Goal: Task Accomplishment & Management: Manage account settings

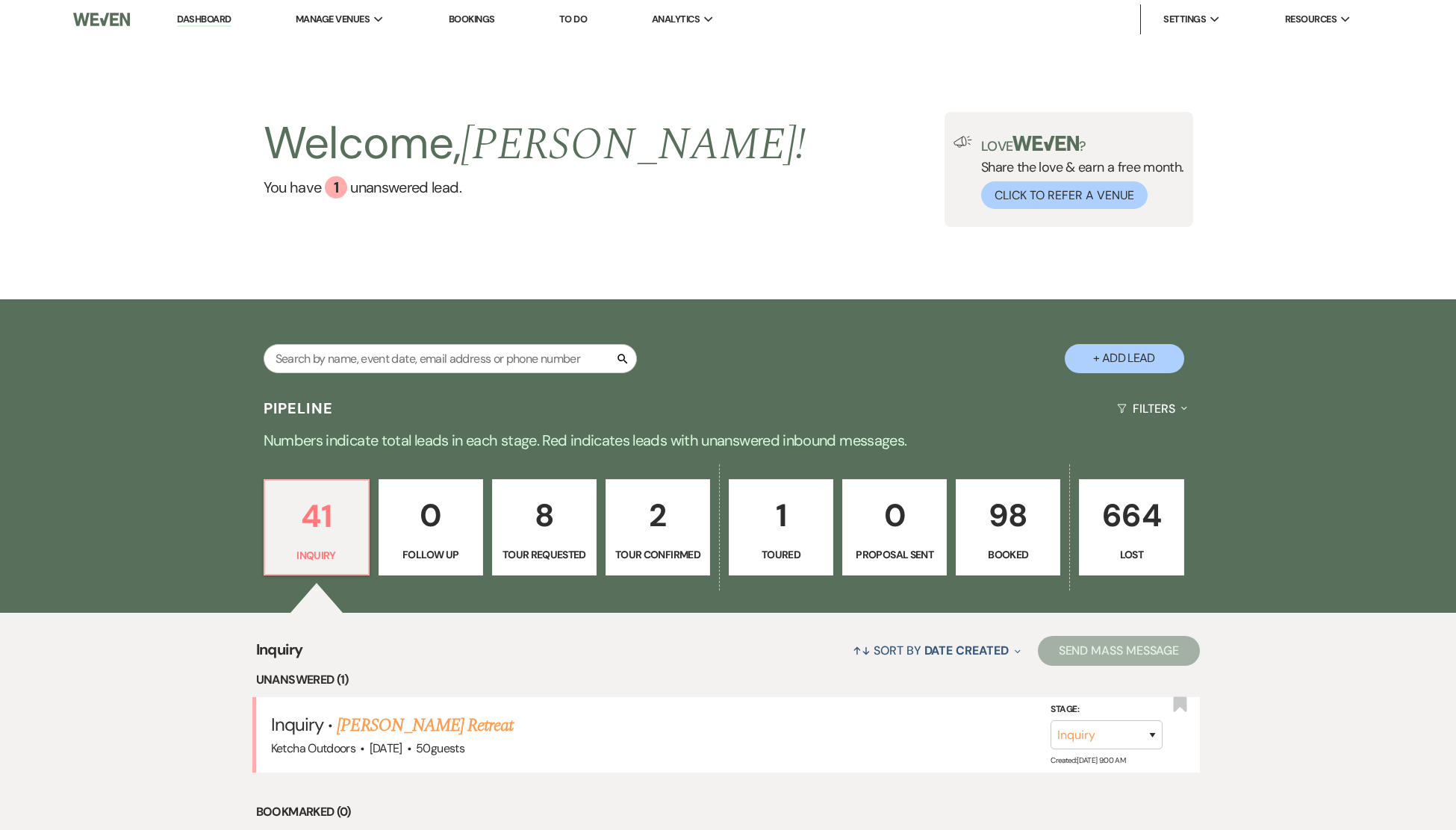
click at [1016, 519] on p "98" at bounding box center [1007, 516] width 85 height 51
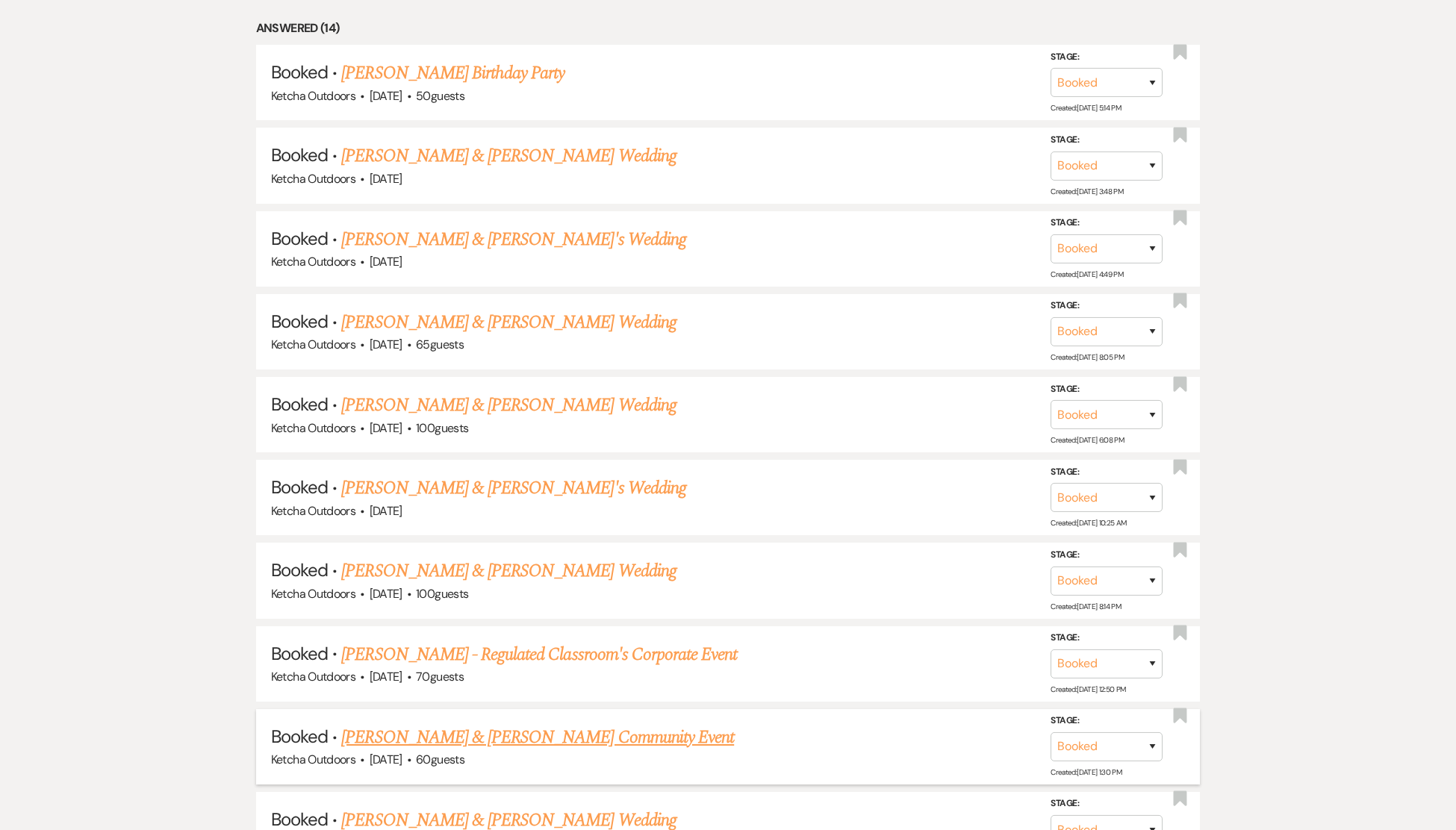
scroll to position [753, 0]
click at [471, 496] on link "[PERSON_NAME] & [PERSON_NAME]'s Wedding" at bounding box center [514, 486] width 345 height 27
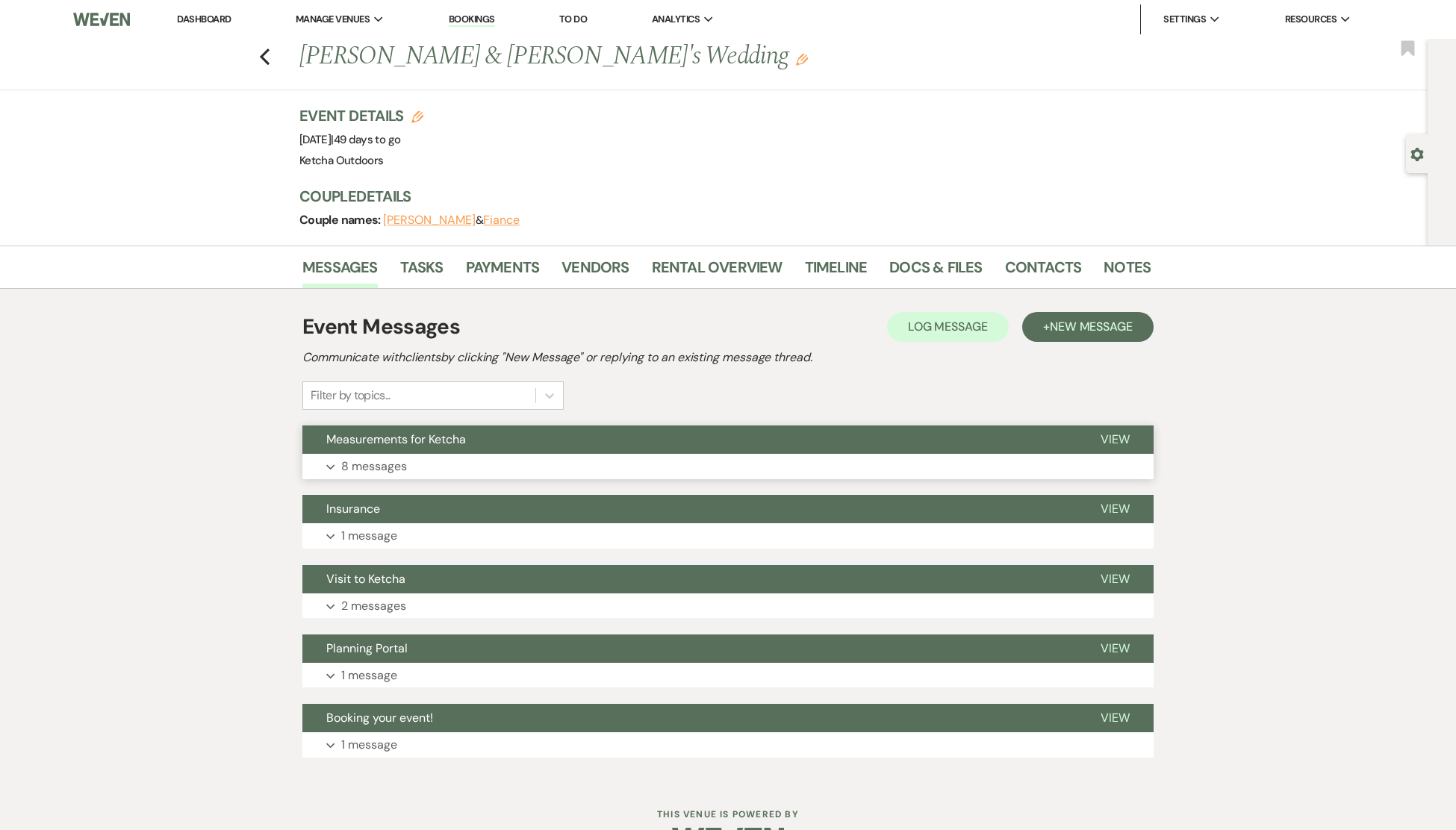
click at [1118, 436] on span "View" at bounding box center [1115, 439] width 30 height 15
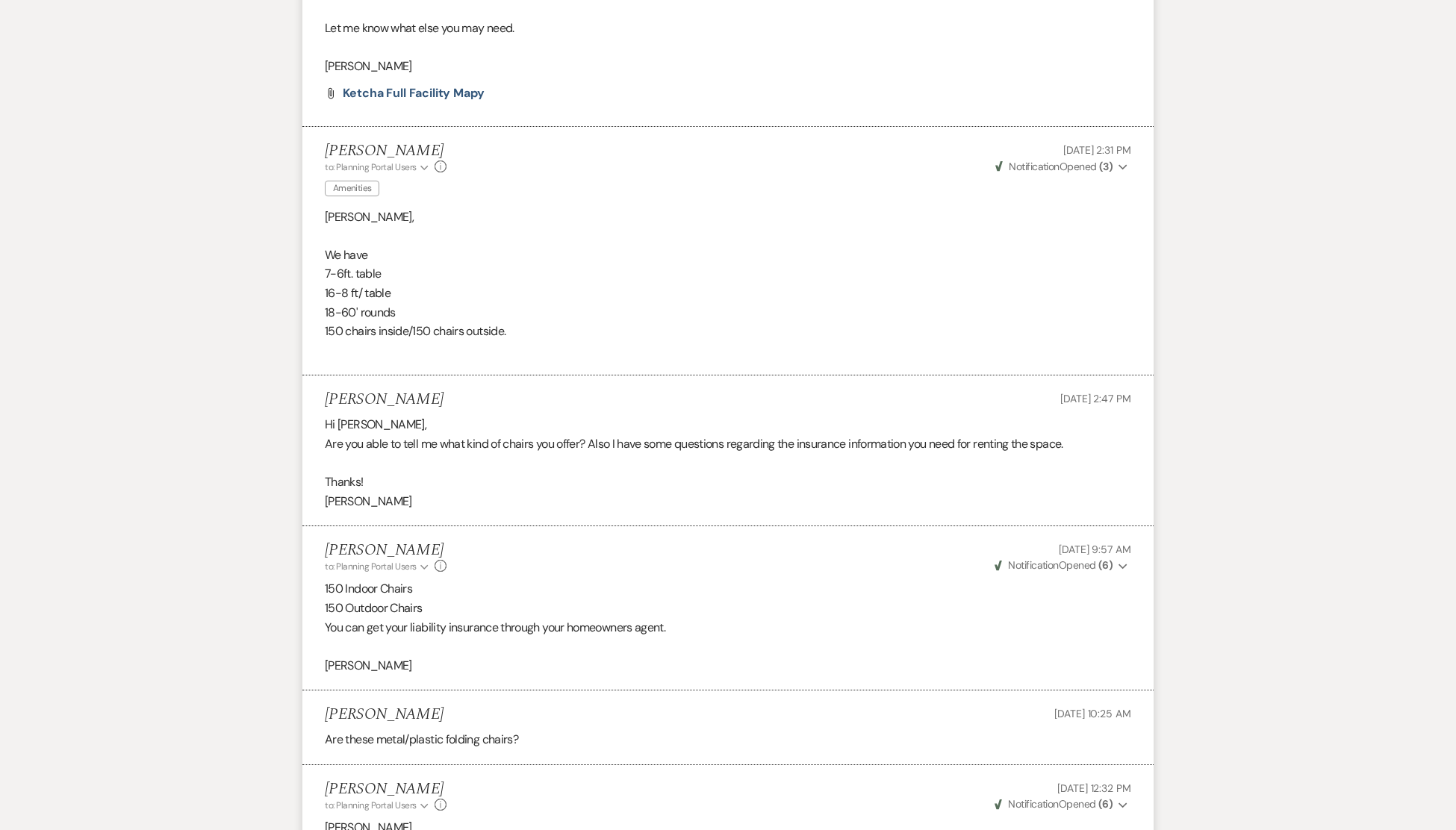
scroll to position [1192, 0]
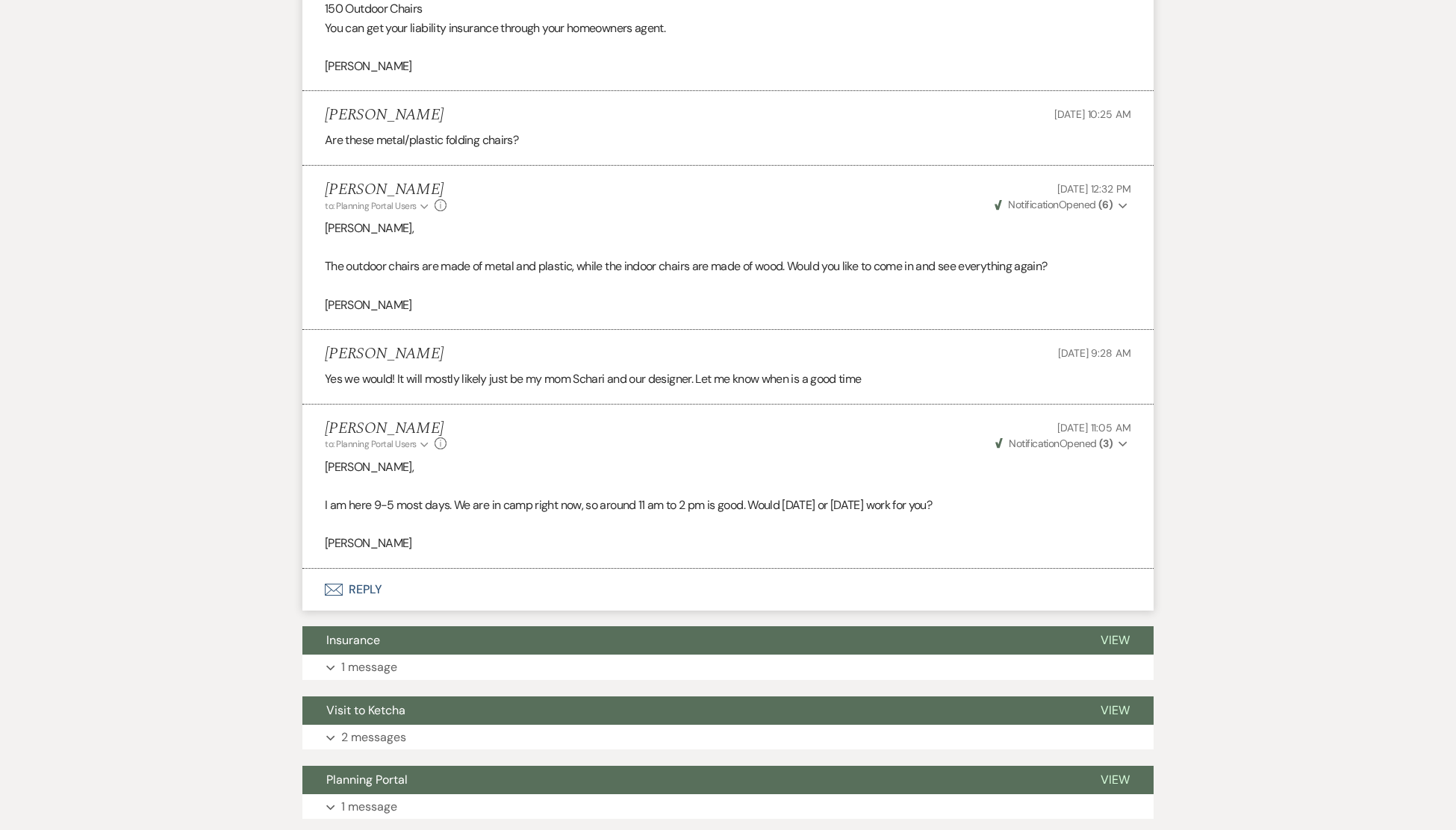
click at [358, 584] on button "Envelope Reply" at bounding box center [727, 590] width 851 height 42
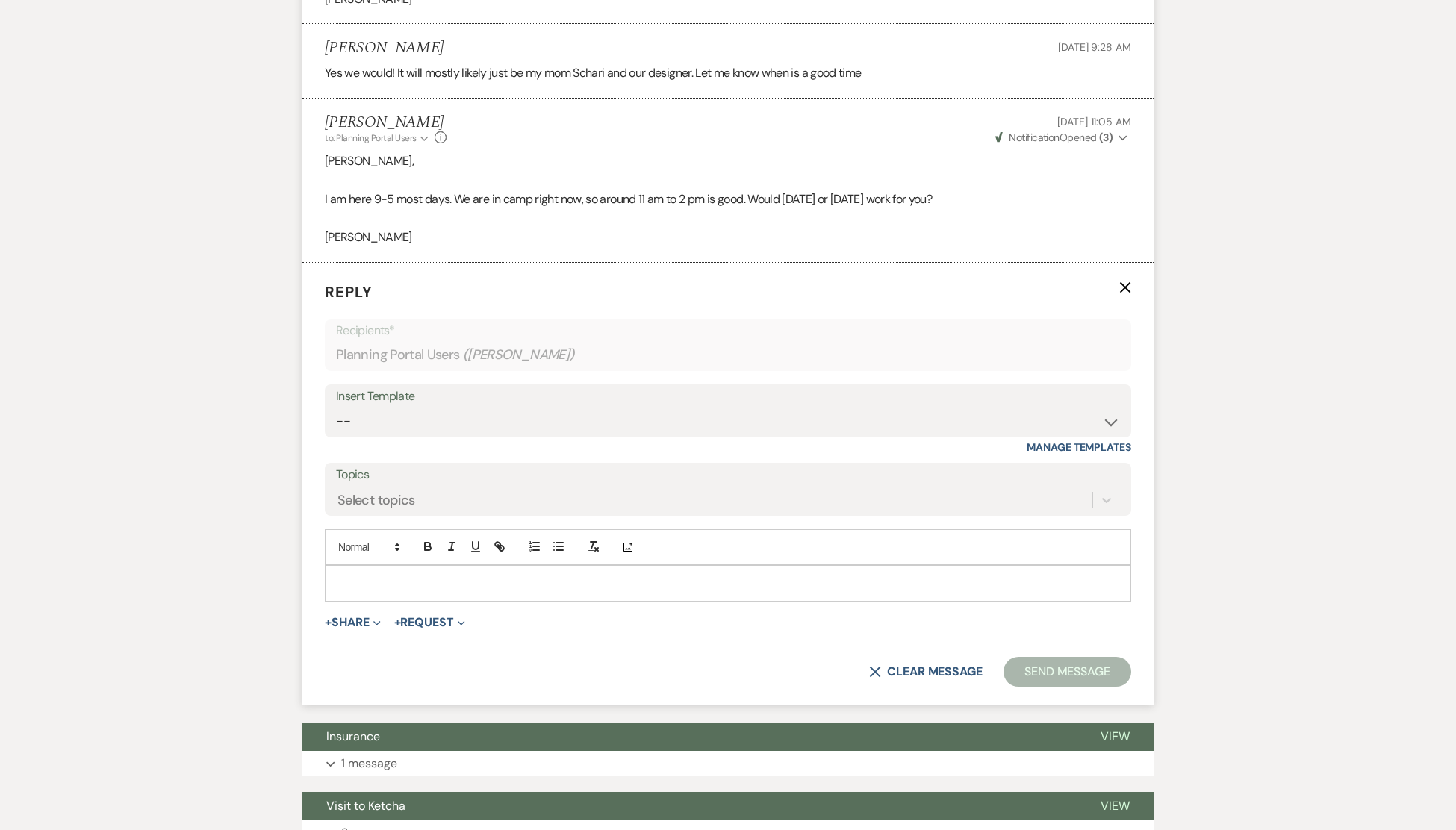
scroll to position [1501, 0]
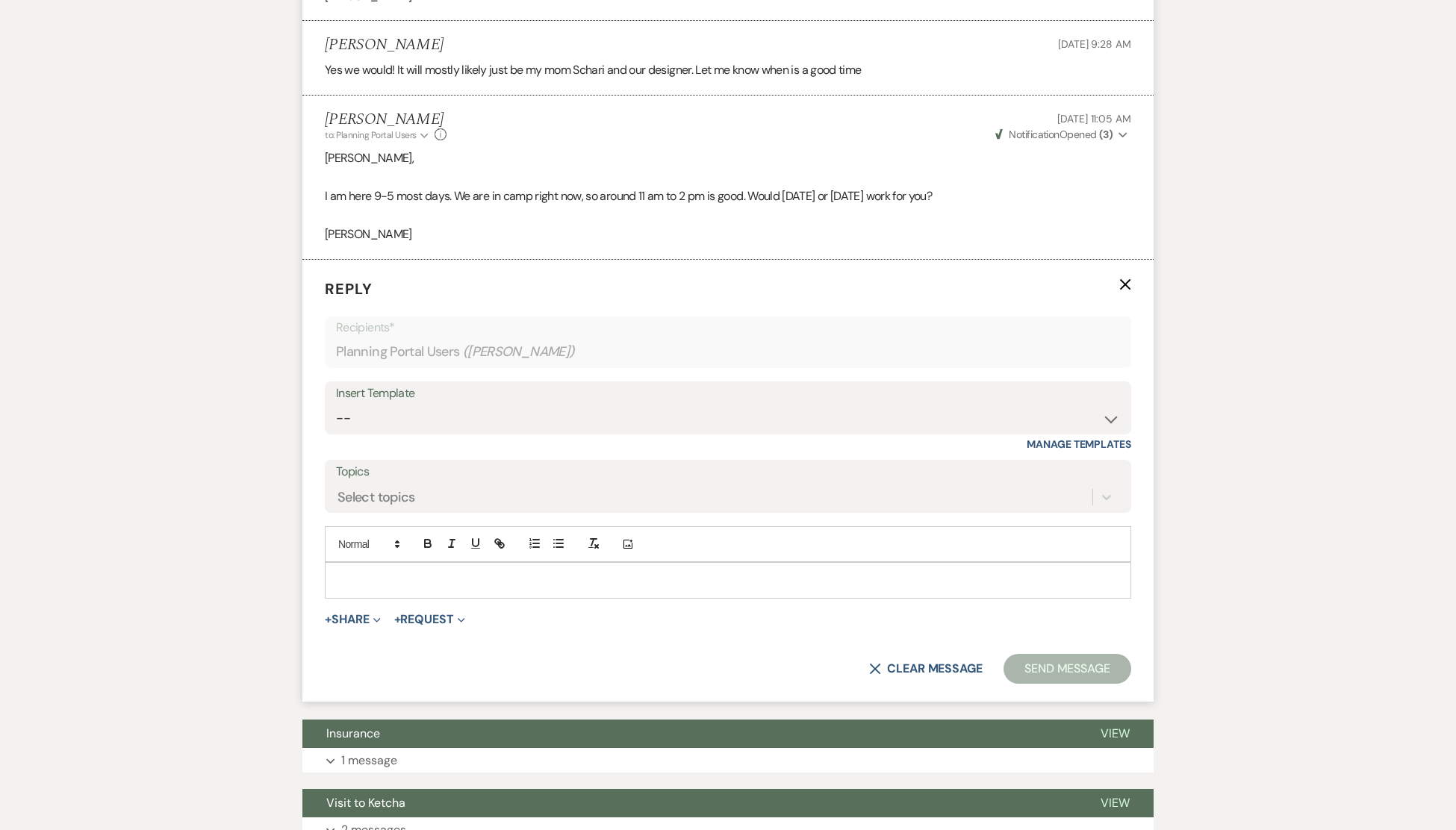
click at [385, 571] on div at bounding box center [728, 580] width 805 height 34
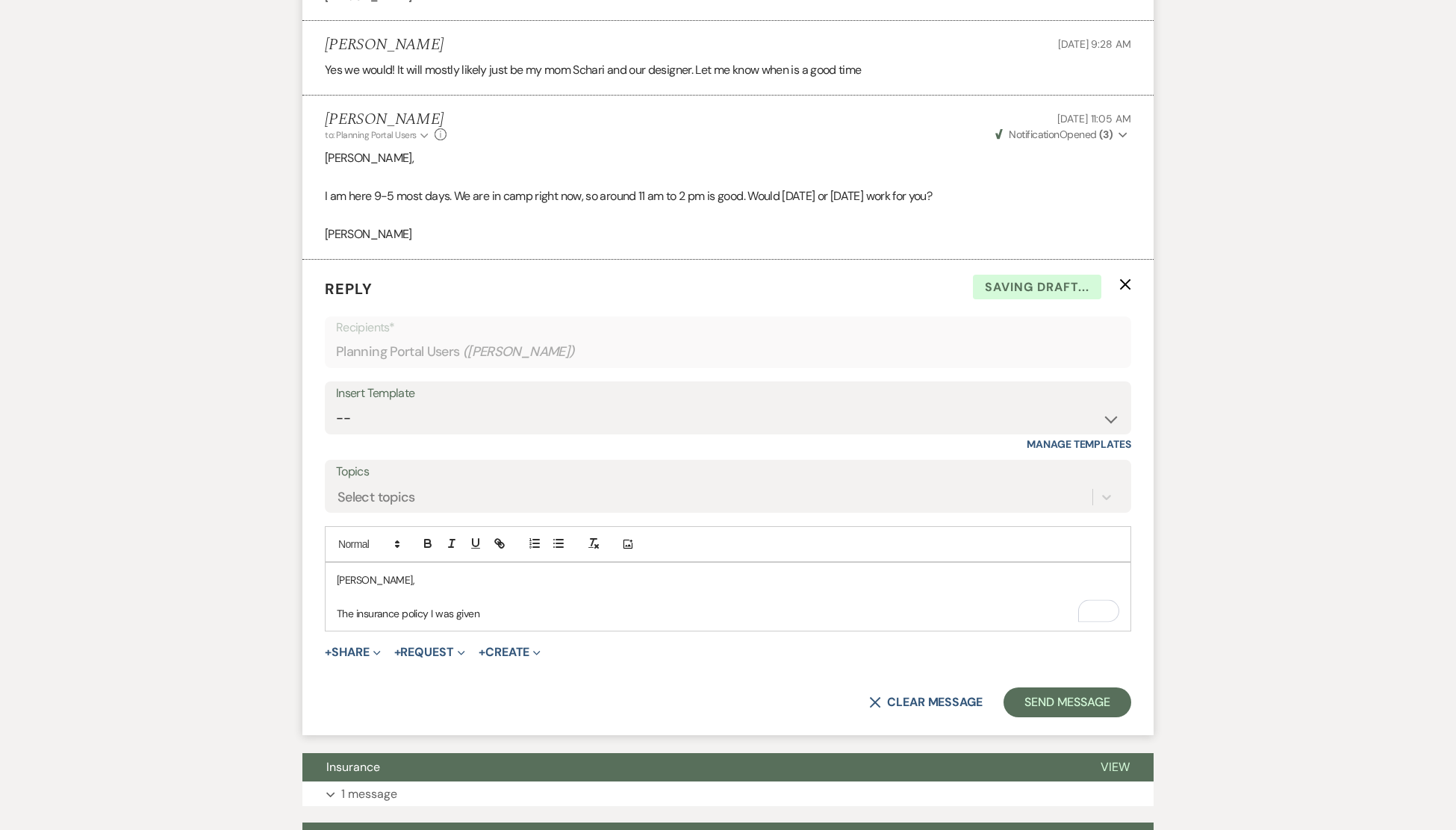
click at [516, 613] on p "The insurance policy I was given" at bounding box center [727, 614] width 782 height 16
click at [512, 613] on p "The insurance policy I was given" at bounding box center [727, 614] width 782 height 16
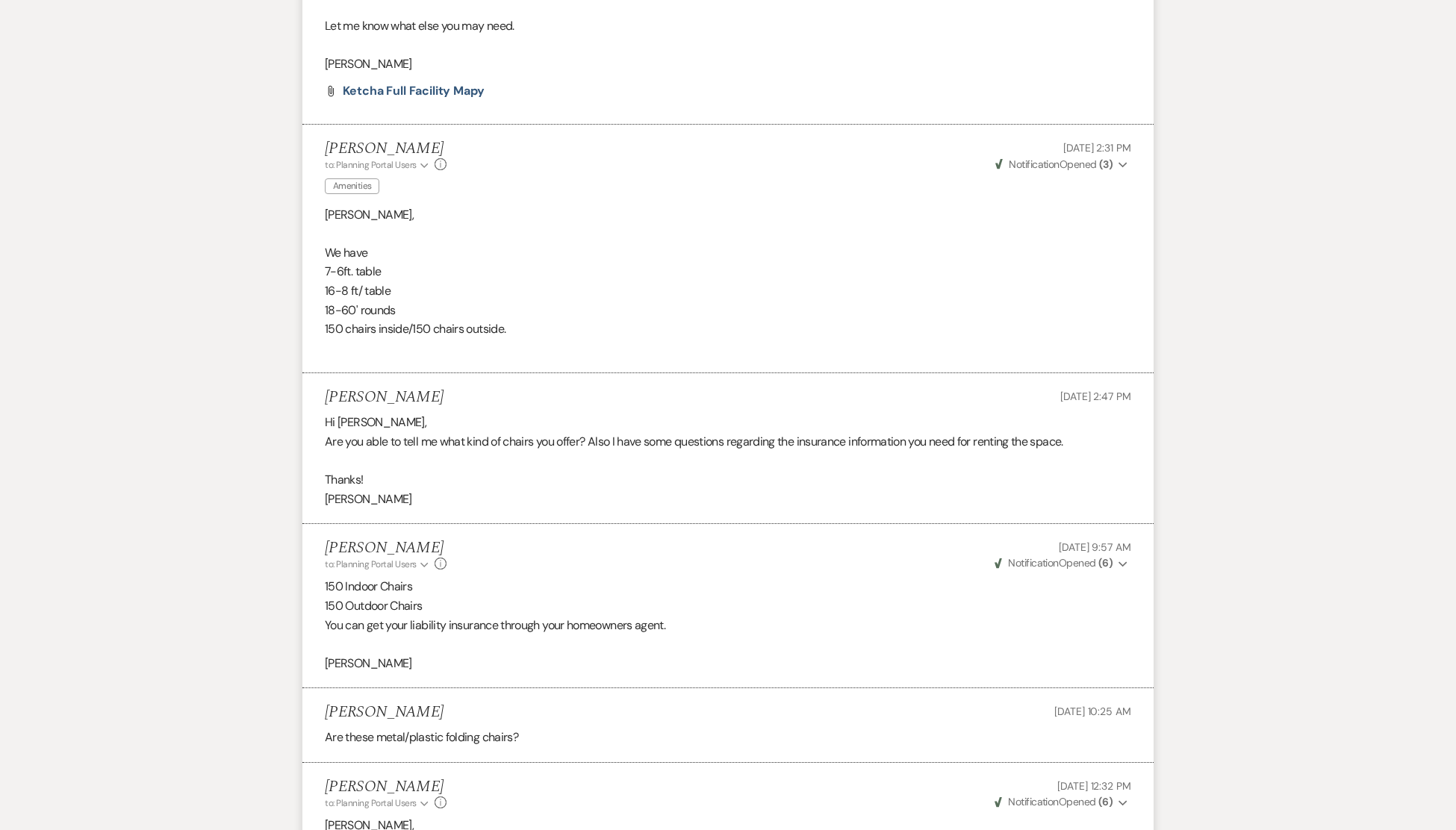
scroll to position [0, 0]
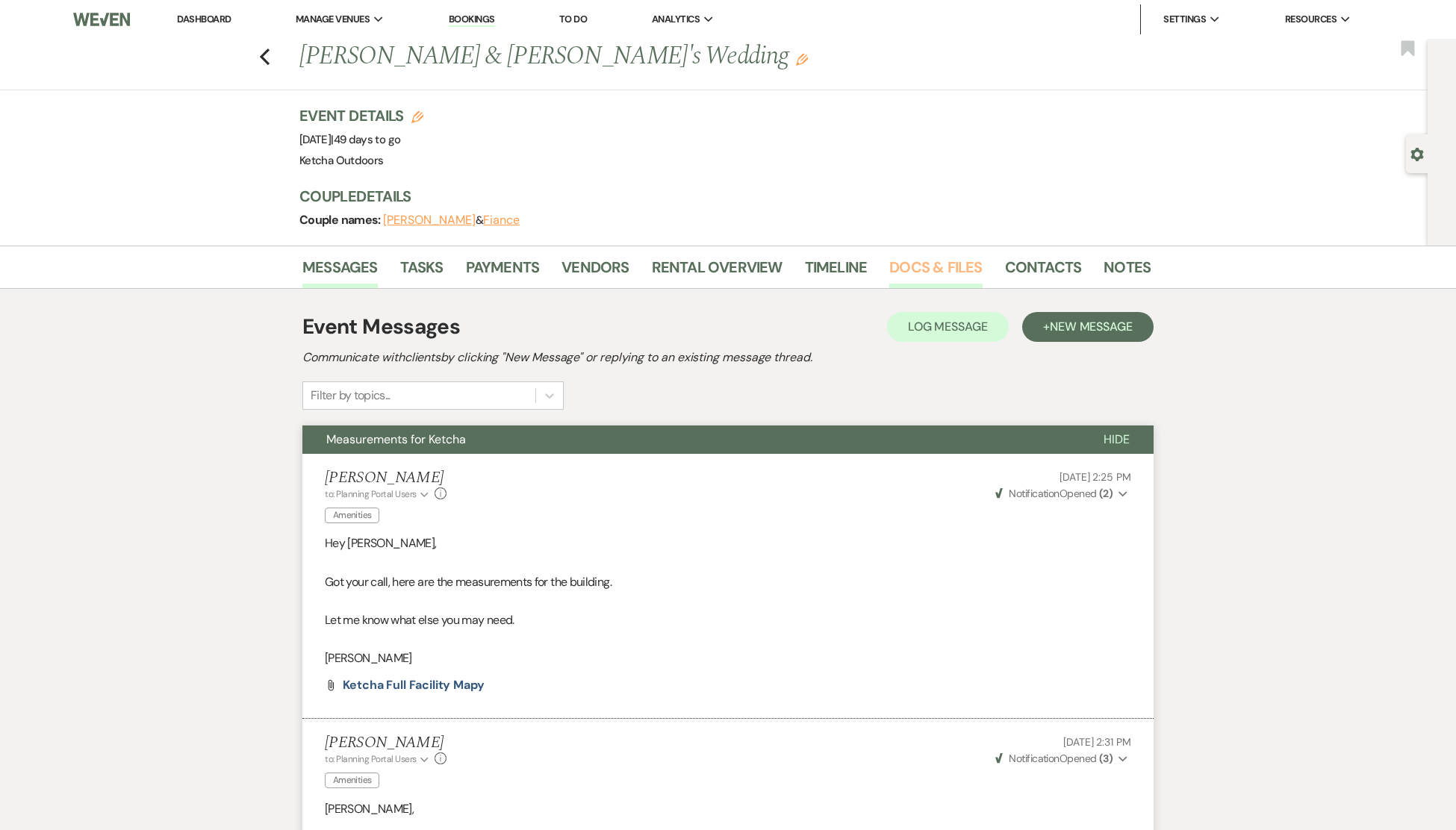
click at [923, 271] on link "Docs & Files" at bounding box center [935, 272] width 92 height 32
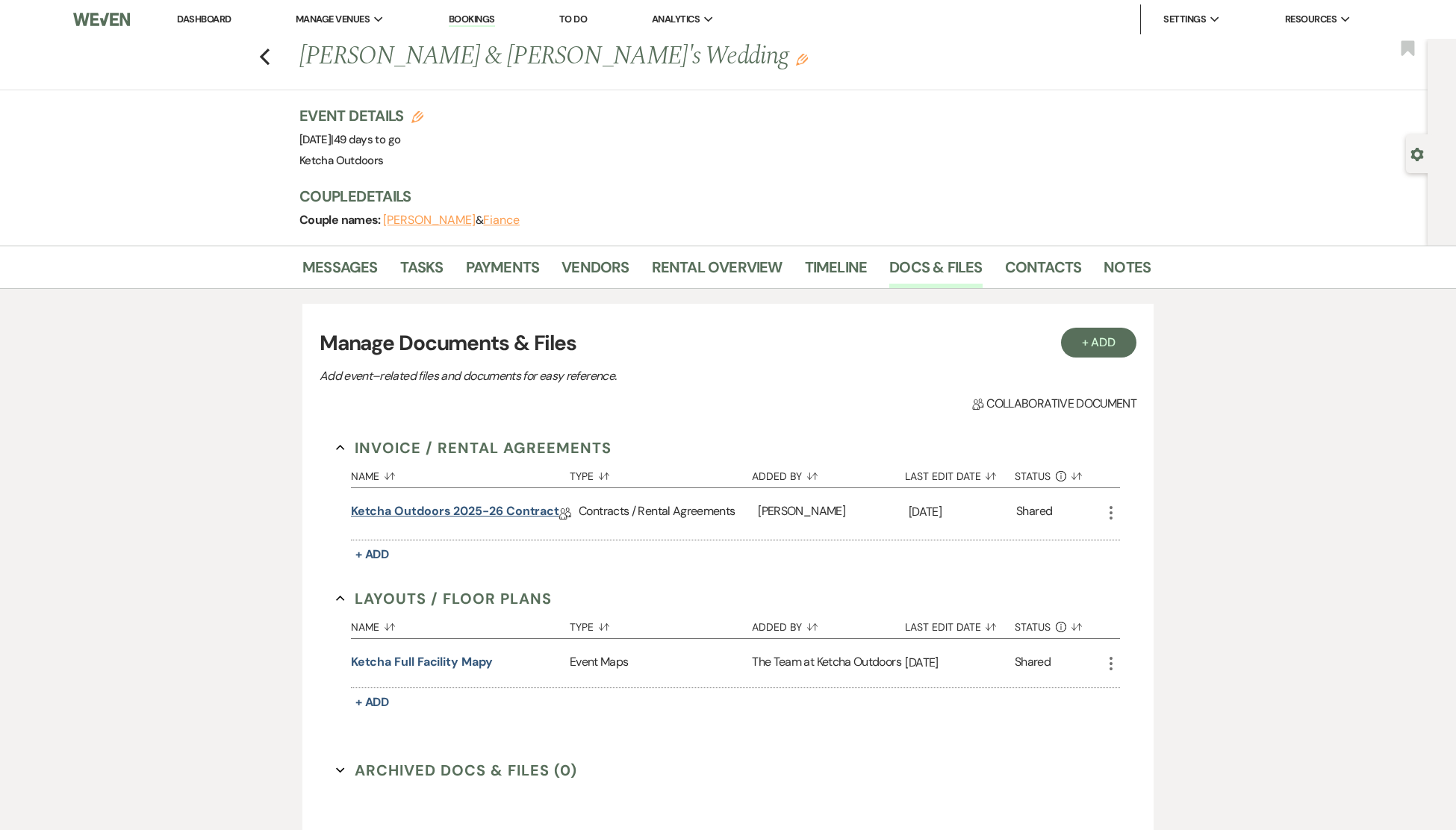
click at [444, 503] on link "Ketcha Outdoors 2025-26 Contract" at bounding box center [455, 514] width 209 height 23
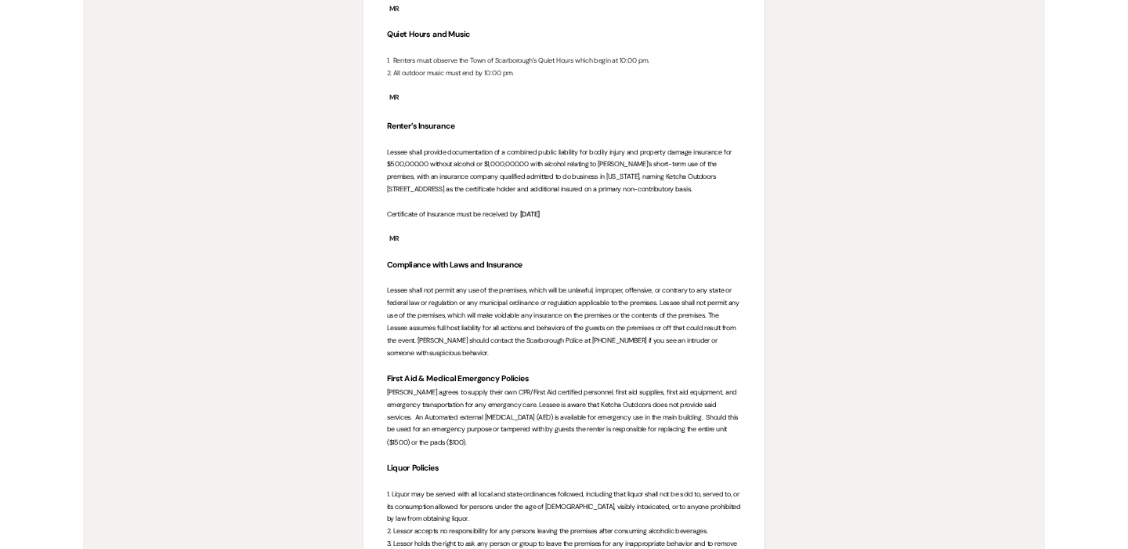
scroll to position [2509, 0]
